Goal: Task Accomplishment & Management: Complete application form

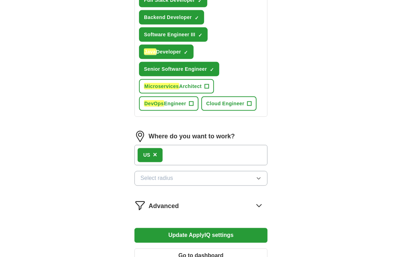
scroll to position [388, 0]
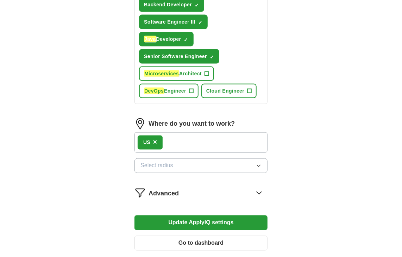
click at [258, 191] on icon at bounding box center [259, 192] width 11 height 11
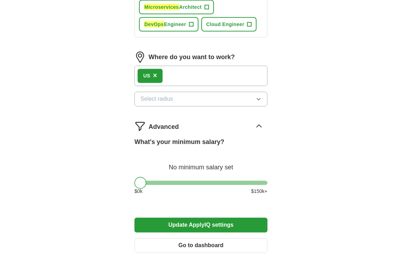
scroll to position [458, 0]
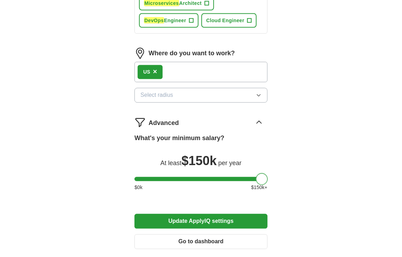
drag, startPoint x: 137, startPoint y: 178, endPoint x: 298, endPoint y: 179, distance: 161.4
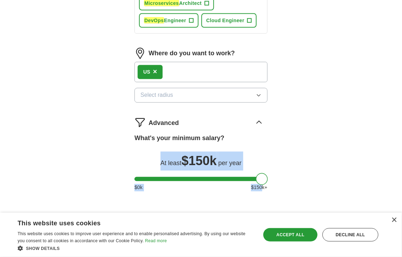
drag, startPoint x: 263, startPoint y: 181, endPoint x: 87, endPoint y: 161, distance: 177.4
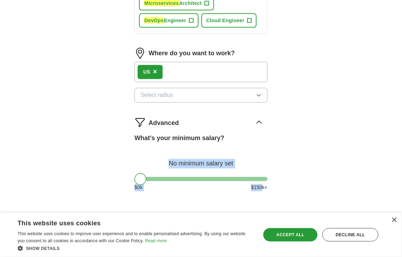
drag, startPoint x: 264, startPoint y: 177, endPoint x: 82, endPoint y: 170, distance: 181.6
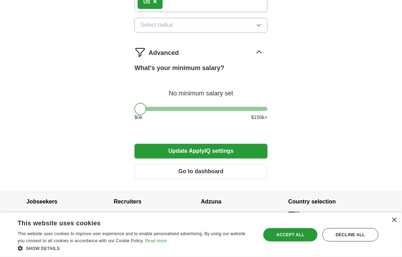
scroll to position [493, 0]
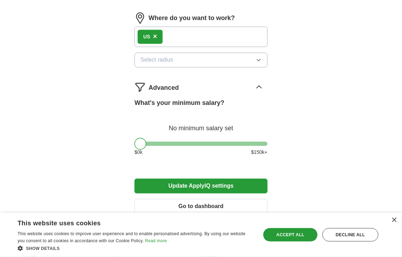
click at [223, 56] on button "Select radius" at bounding box center [201, 60] width 133 height 15
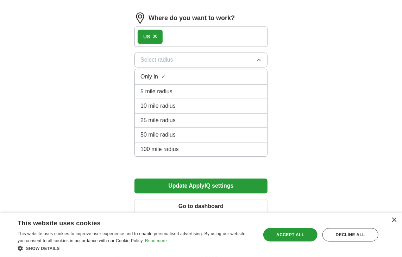
click at [178, 147] on span "100 mile radius" at bounding box center [160, 150] width 38 height 8
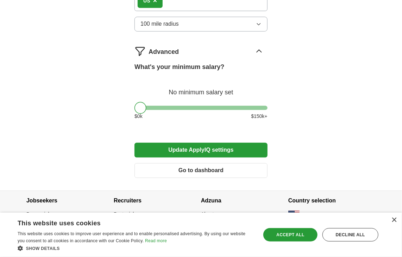
scroll to position [530, 0]
click at [233, 150] on button "Update ApplyIQ settings" at bounding box center [201, 149] width 133 height 15
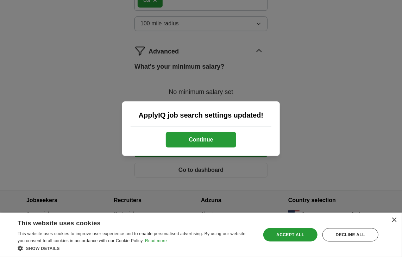
click at [226, 138] on button "Continue" at bounding box center [201, 140] width 70 height 16
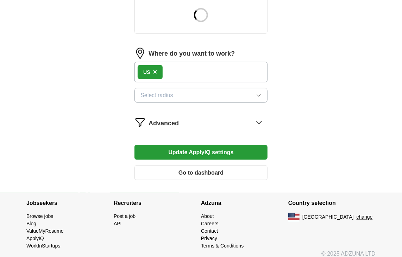
scroll to position [302, 0]
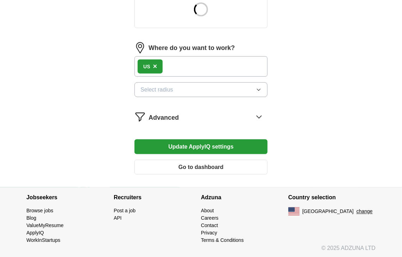
click at [258, 92] on button "Select radius" at bounding box center [201, 89] width 133 height 15
